Goal: Find specific page/section: Find specific page/section

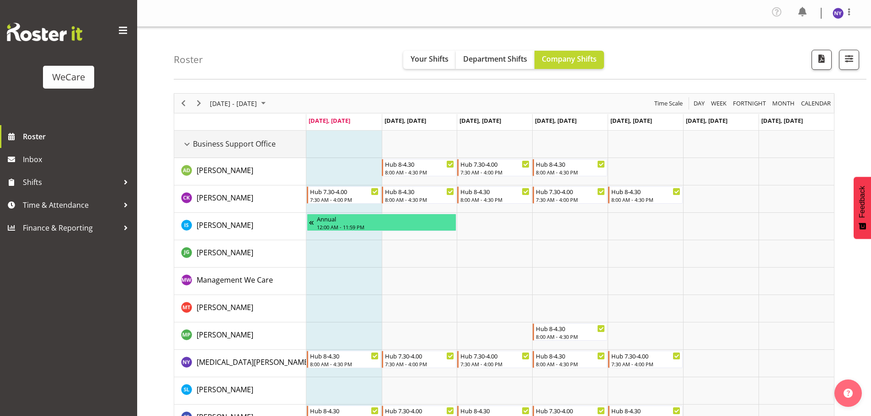
click at [189, 144] on div "Business Support Office resource" at bounding box center [187, 144] width 12 height 12
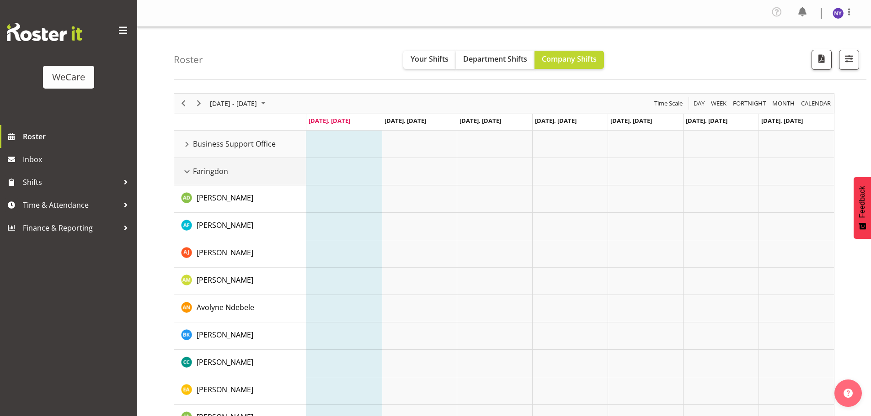
click at [188, 171] on div "Faringdon resource" at bounding box center [187, 172] width 12 height 12
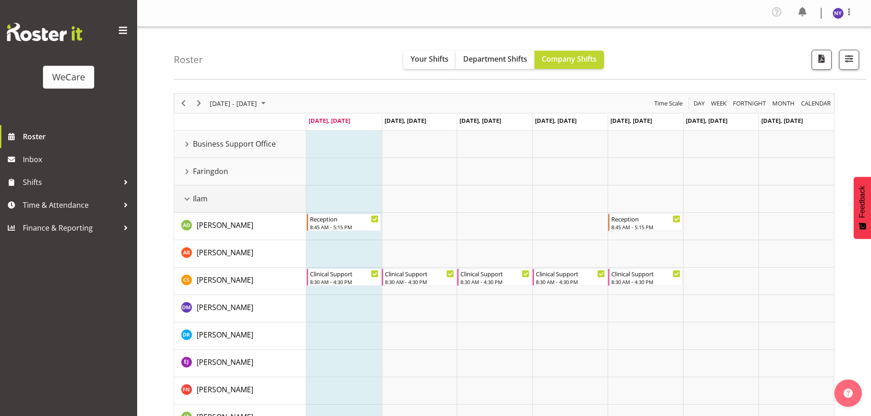
click at [188, 203] on div "Ilam resource" at bounding box center [187, 199] width 12 height 12
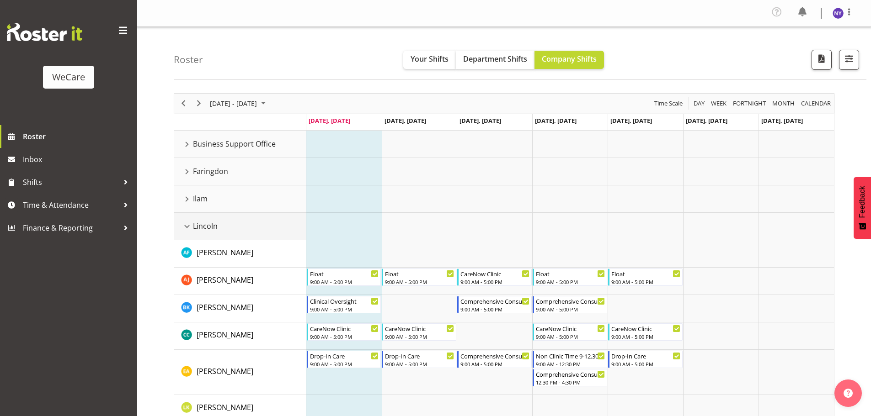
click at [189, 229] on div "Lincoln resource" at bounding box center [187, 227] width 12 height 12
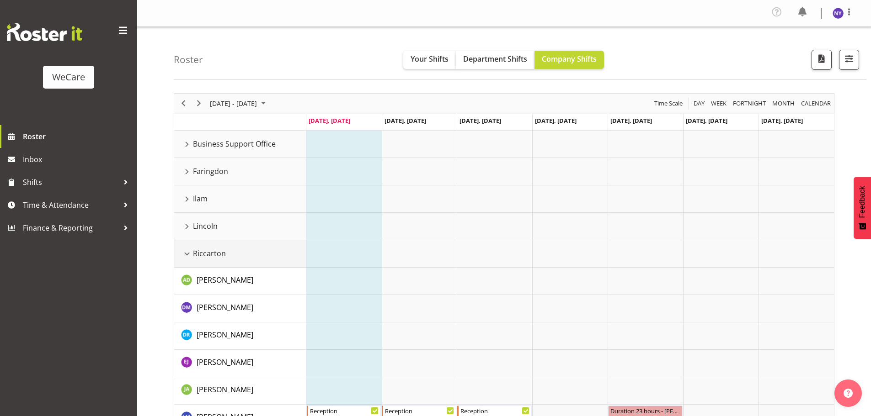
click at [189, 256] on div "Riccarton resource" at bounding box center [187, 254] width 12 height 12
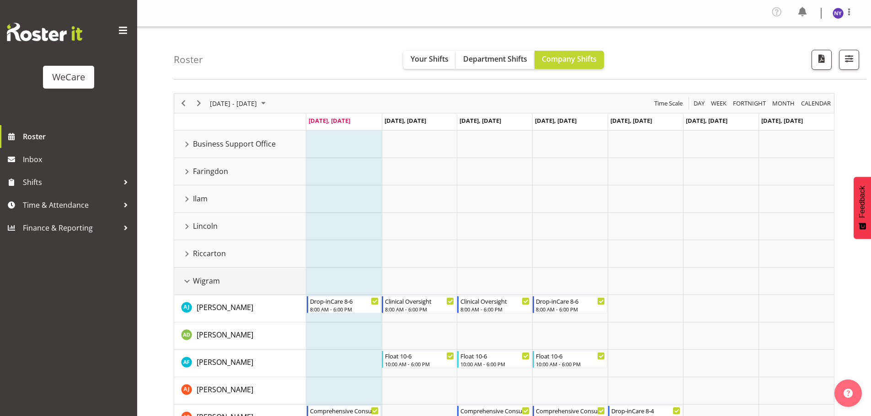
click at [186, 280] on div "Wigram resource" at bounding box center [187, 282] width 12 height 12
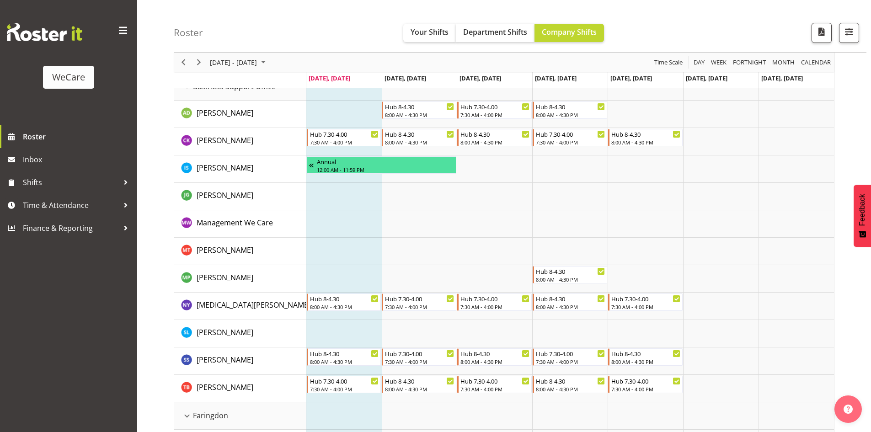
scroll to position [46, 0]
